Goal: Information Seeking & Learning: Learn about a topic

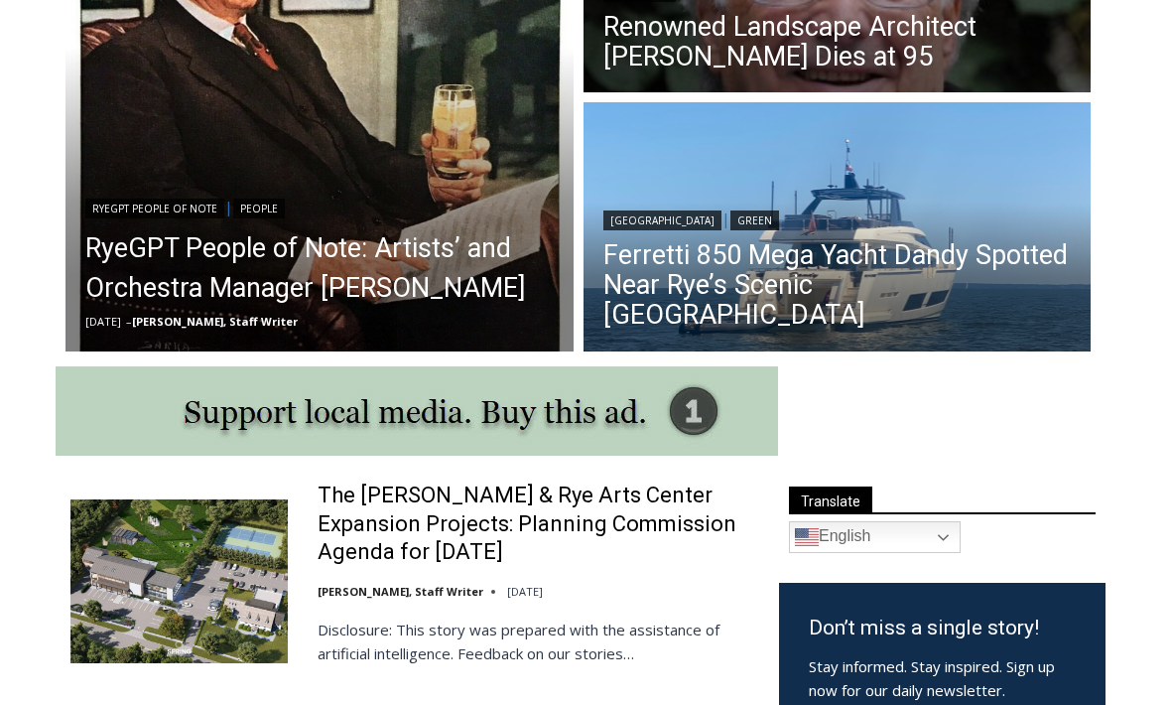
scroll to position [711, 0]
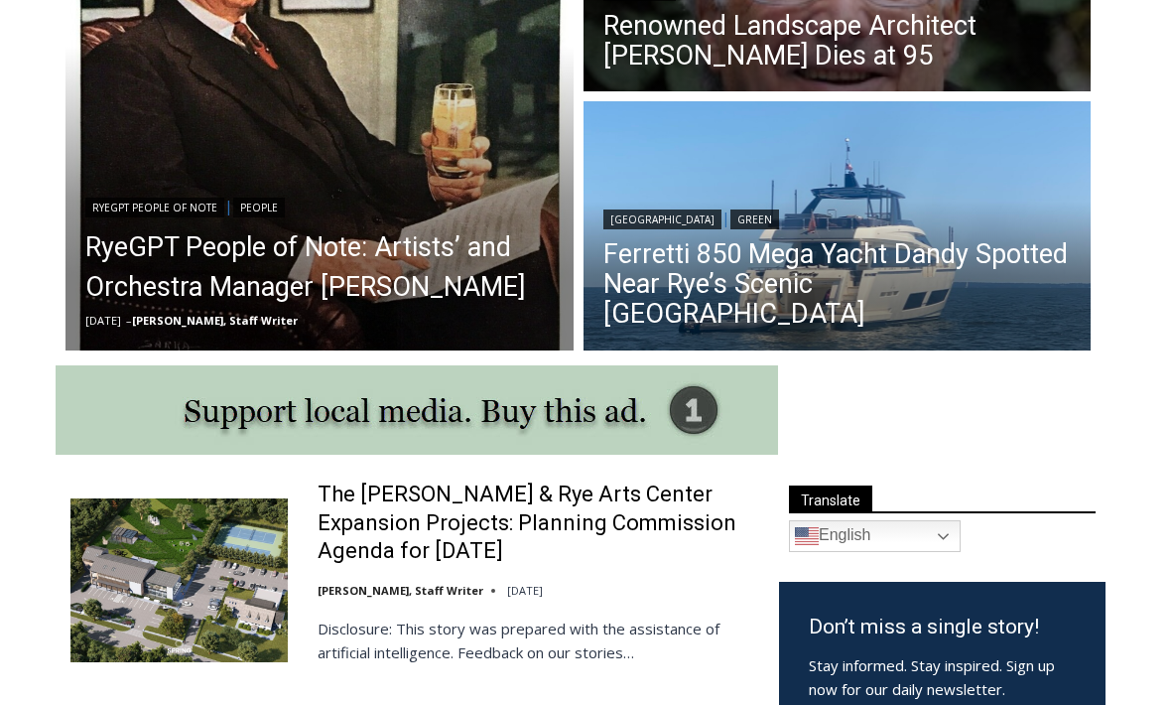
click at [151, 302] on link "RyeGPT People of Note: Artists’ and Orchestra Manager [PERSON_NAME]" at bounding box center [319, 266] width 468 height 79
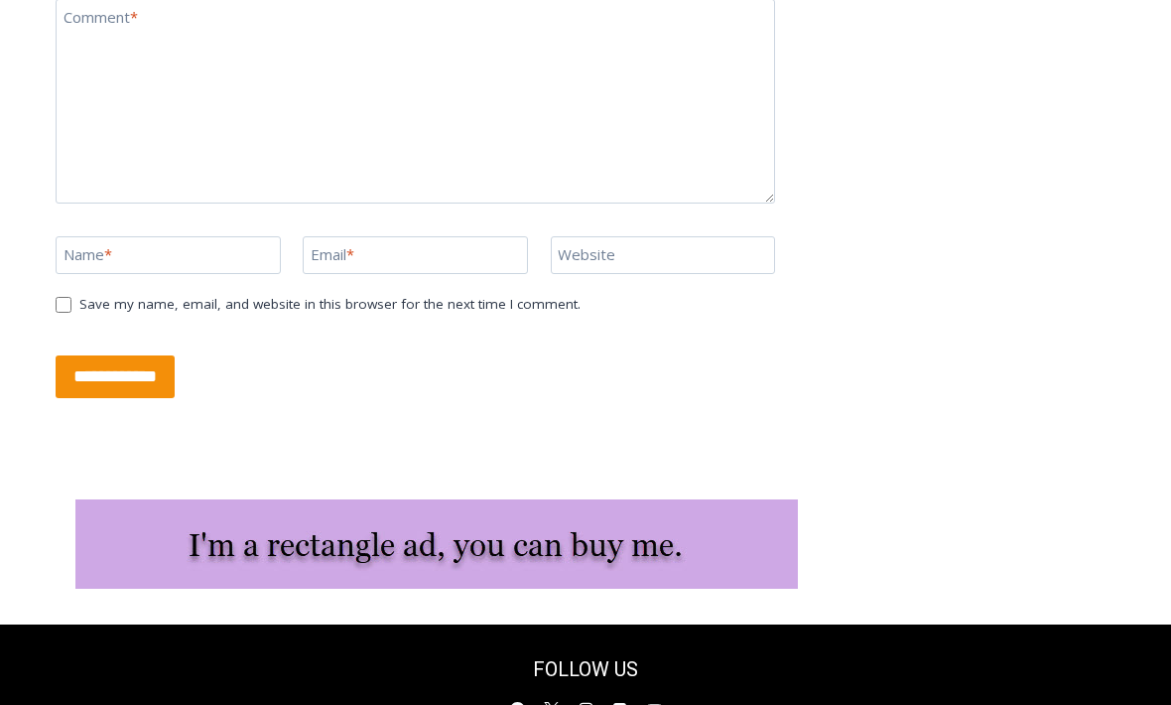
scroll to position [4343, 0]
